Goal: Task Accomplishment & Management: Manage account settings

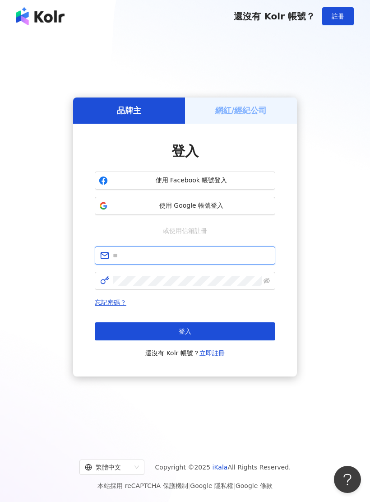
click at [206, 257] on input "text" at bounding box center [191, 256] width 157 height 10
click at [221, 259] on input "*********" at bounding box center [191, 256] width 157 height 10
click at [239, 257] on input "*********" at bounding box center [191, 256] width 157 height 10
type input "**********"
click at [255, 109] on h5 "網紅/經紀公司" at bounding box center [241, 110] width 52 height 11
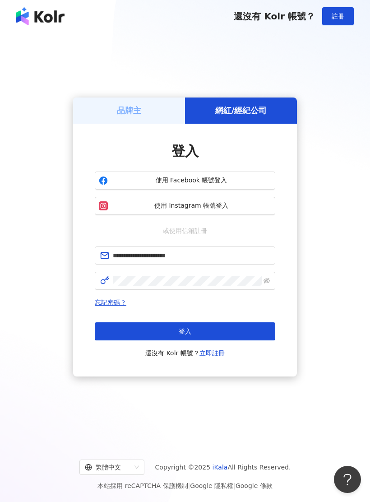
click at [226, 331] on button "登入" at bounding box center [185, 332] width 181 height 18
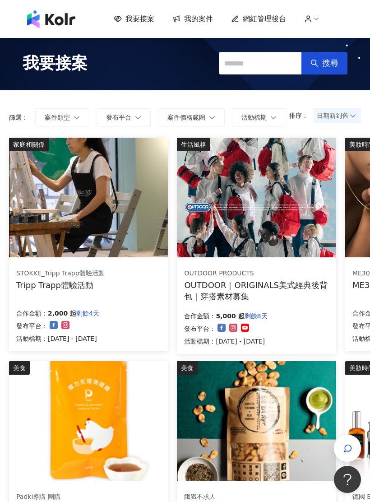
click at [205, 19] on span "我的案件" at bounding box center [198, 19] width 29 height 10
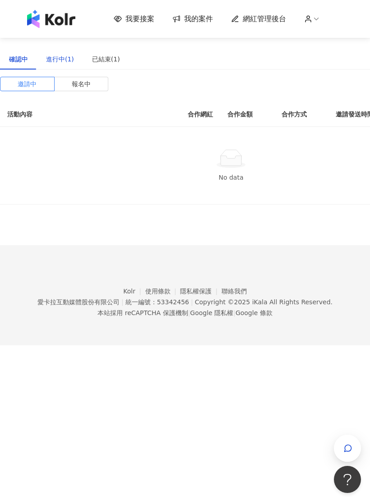
click at [56, 56] on div "進行中(1)" at bounding box center [60, 59] width 28 height 10
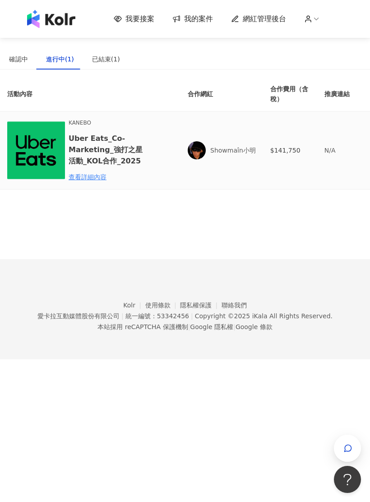
click at [85, 181] on div "查看詳細內容" at bounding box center [108, 177] width 79 height 10
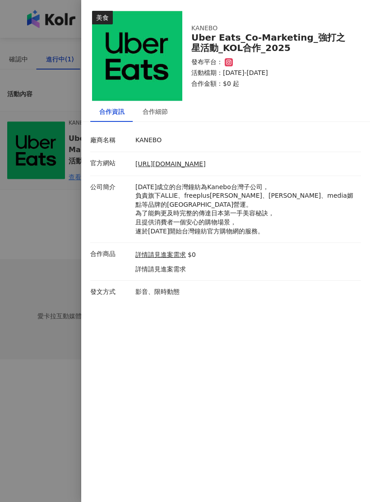
click at [33, 146] on div at bounding box center [185, 251] width 370 height 502
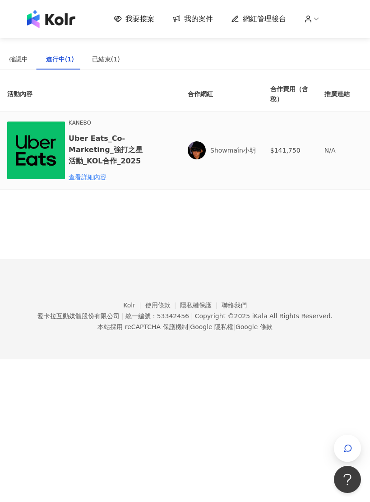
click at [76, 151] on h6 "Uber Eats_Co-Marketing_強打之星活動_KOL合作_2025" at bounding box center [108, 150] width 79 height 34
click at [75, 180] on div "查看詳細內容" at bounding box center [108, 177] width 79 height 10
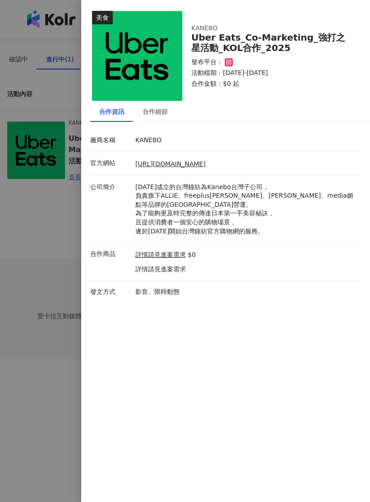
click at [206, 168] on link "https://www.kanebo-shop.com.tw/pages/flash-event-1-202508summer?utm_source=EC_0…" at bounding box center [171, 163] width 70 height 7
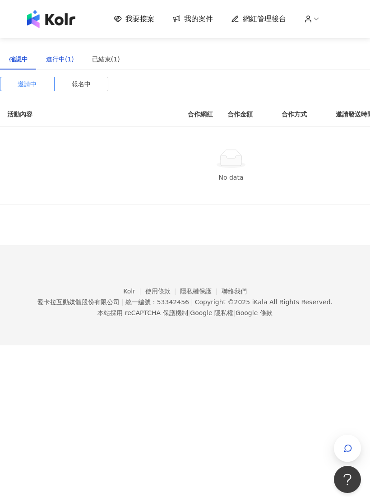
click at [60, 64] on div "進行中(1)" at bounding box center [60, 59] width 28 height 10
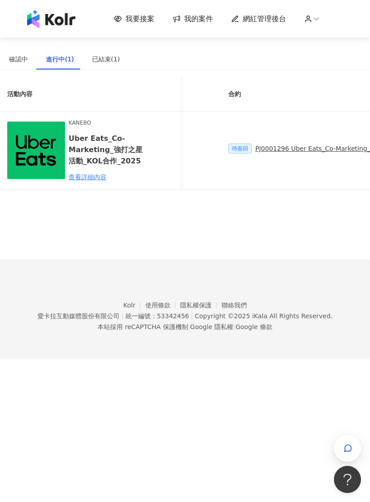
scroll to position [0, 189]
click at [309, 150] on div "PJ0001296 Uber Eats_Co-Marketing_強打之星活動_KOL合作_2025_活動確認單" at bounding box center [370, 149] width 235 height 10
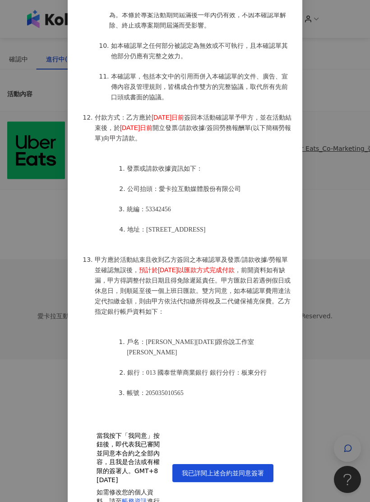
scroll to position [23, 0]
click at [239, 470] on span "我已詳閱上述合約並同意簽署" at bounding box center [223, 473] width 82 height 7
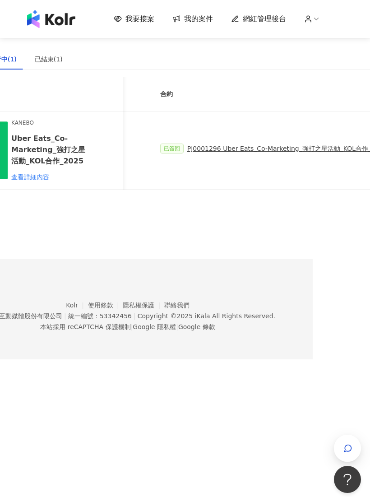
scroll to position [0, 196]
click at [290, 153] on div "PJ0001296 Uber Eats_Co-Marketing_強打之星活動_KOL合作_2025_活動確認單" at bounding box center [305, 149] width 235 height 10
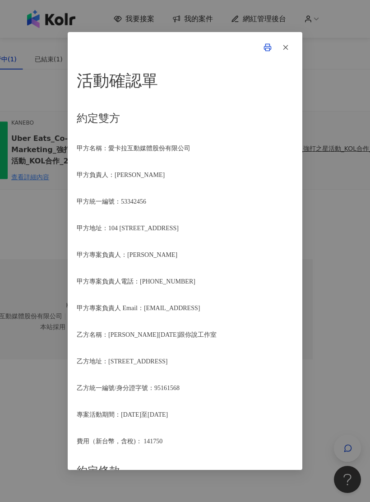
scroll to position [1391, 0]
click at [285, 52] on span "button" at bounding box center [286, 46] width 8 height 9
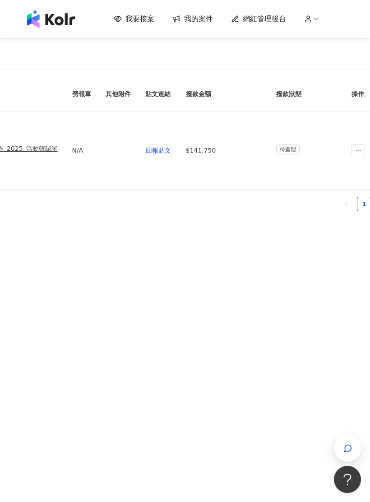
scroll to position [0, 443]
